Goal: Task Accomplishment & Management: Complete application form

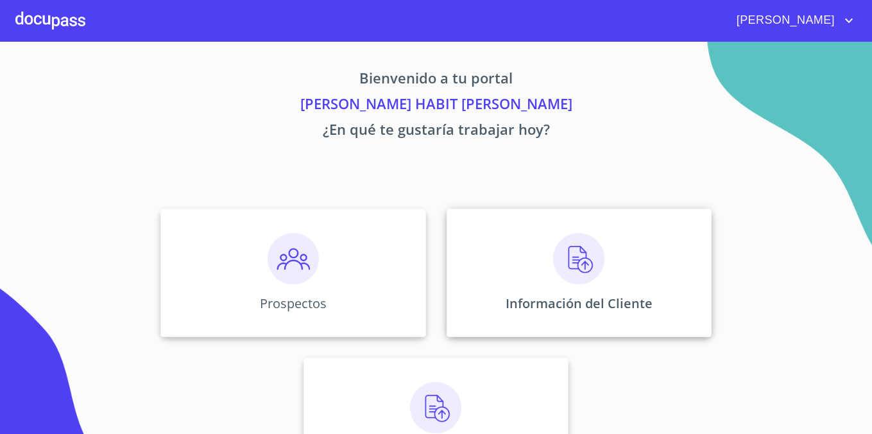
click at [547, 244] on div "Información del Cliente" at bounding box center [579, 273] width 265 height 128
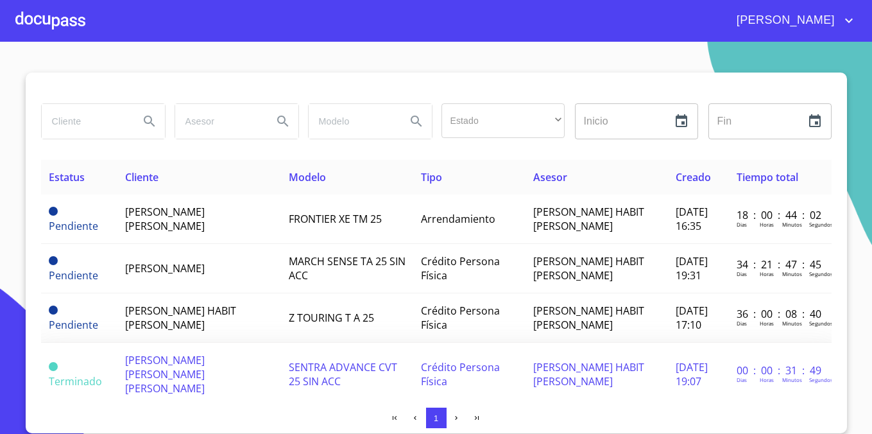
click at [205, 361] on span "[PERSON_NAME] [PERSON_NAME] [PERSON_NAME]" at bounding box center [165, 374] width 80 height 42
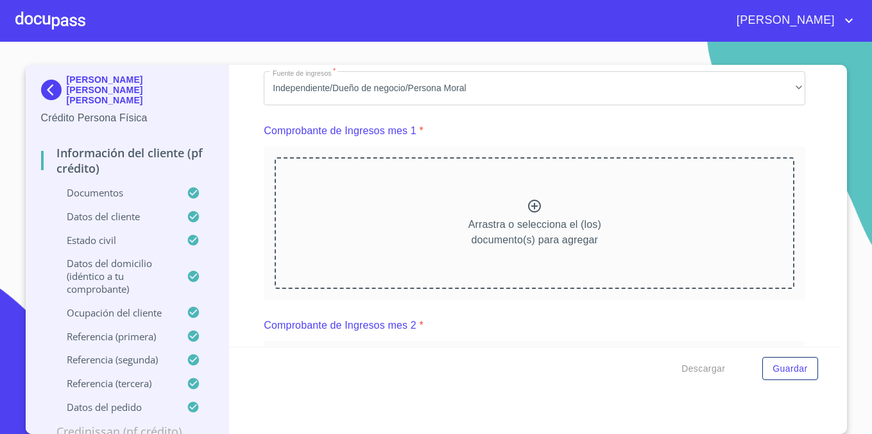
scroll to position [787, 0]
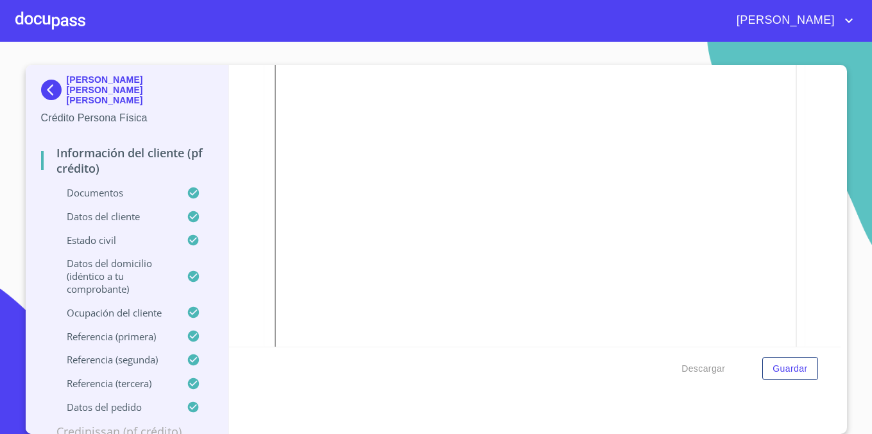
click at [792, 19] on icon "button" at bounding box center [790, 14] width 7 height 9
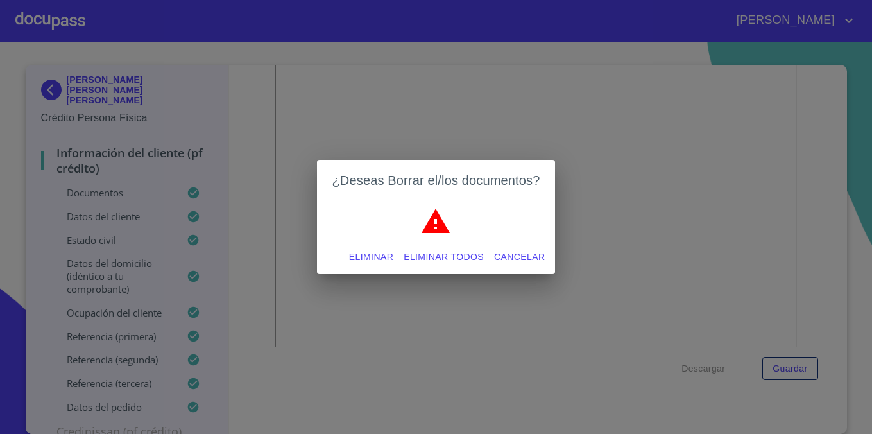
scroll to position [667, 0]
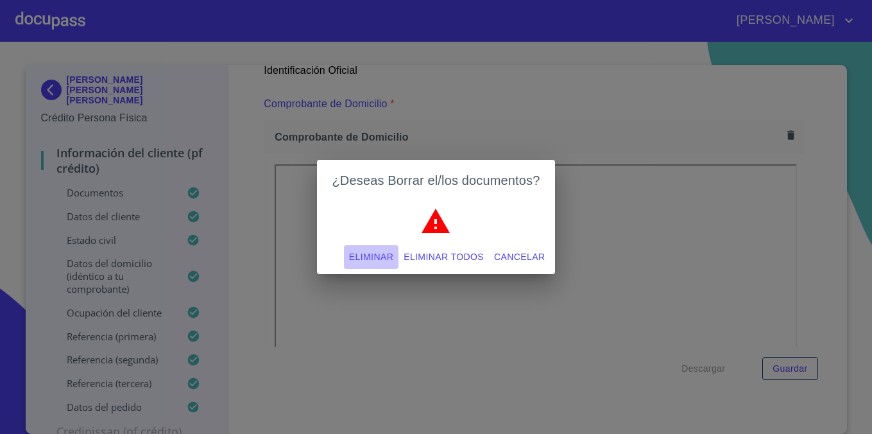
click at [362, 250] on span "Eliminar" at bounding box center [371, 257] width 44 height 16
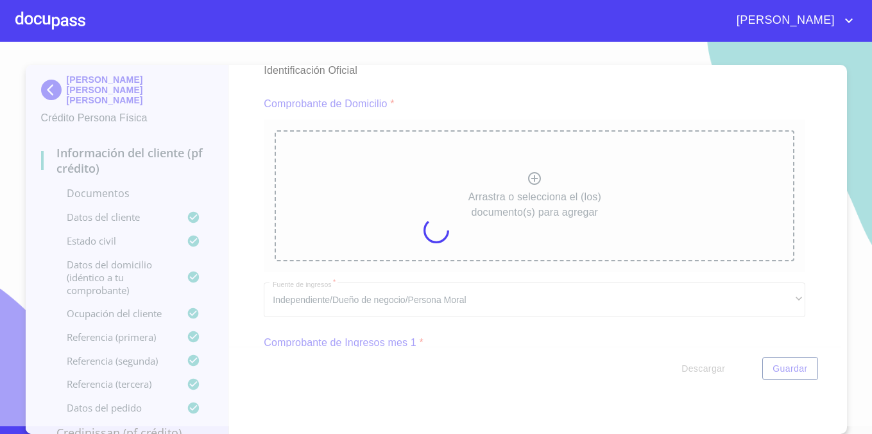
click at [375, 256] on span "Eliminar" at bounding box center [371, 257] width 44 height 16
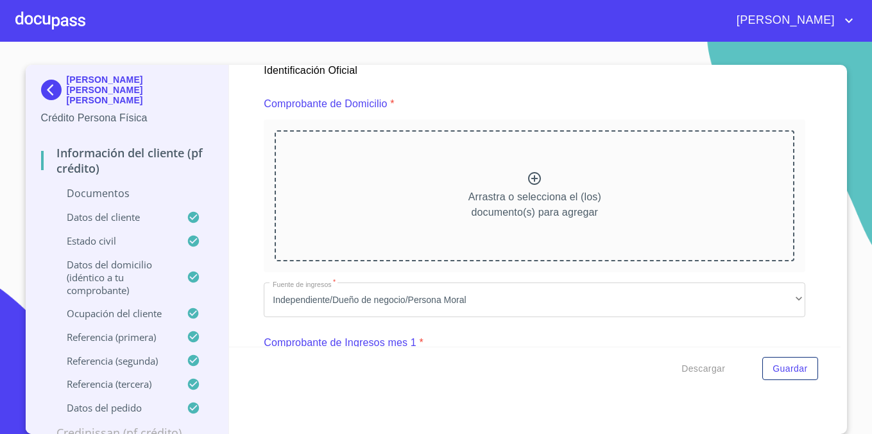
scroll to position [0, 0]
click at [533, 183] on icon at bounding box center [534, 178] width 15 height 15
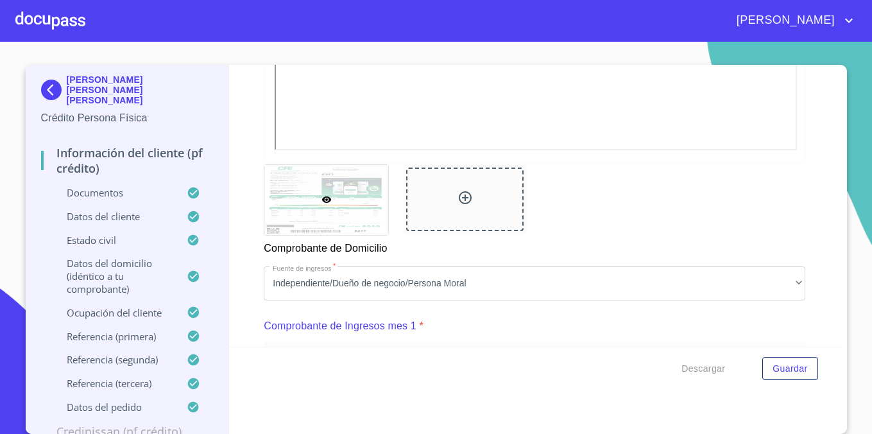
scroll to position [1045, 0]
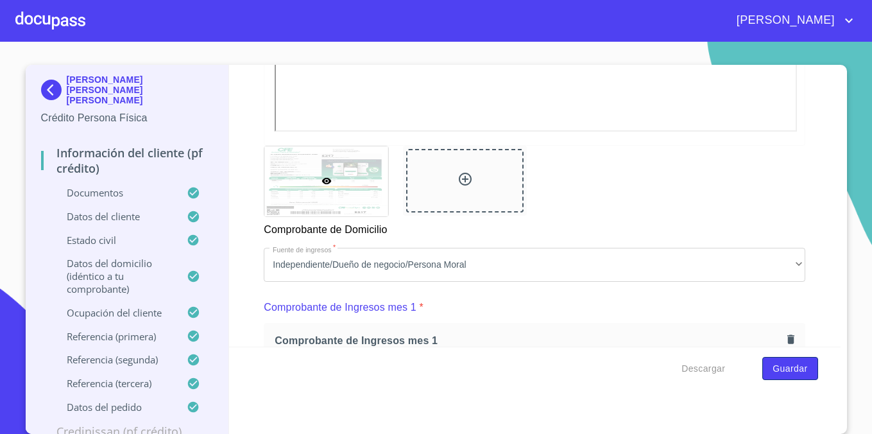
click at [806, 371] on span "Guardar" at bounding box center [789, 369] width 35 height 16
